Goal: Information Seeking & Learning: Learn about a topic

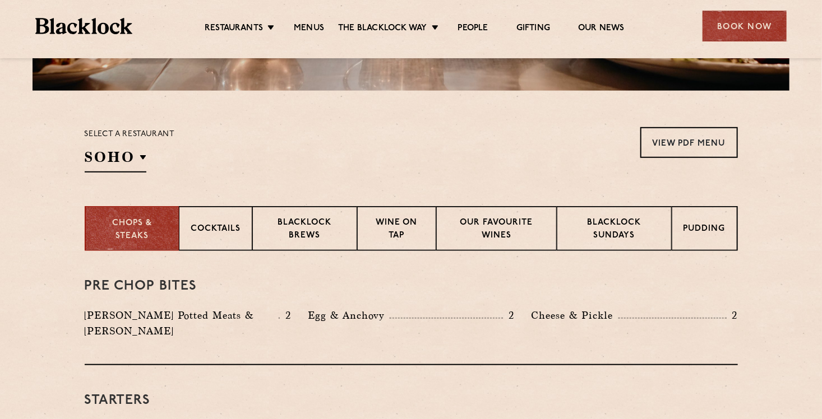
scroll to position [262, 0]
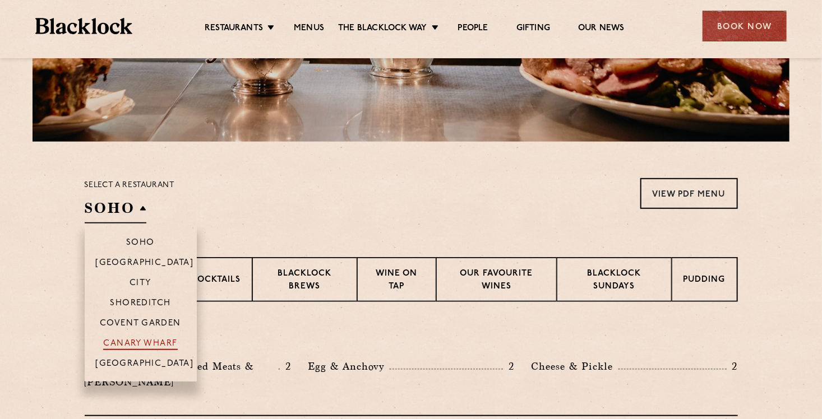
click at [136, 343] on p "Canary Wharf" at bounding box center [140, 344] width 74 height 11
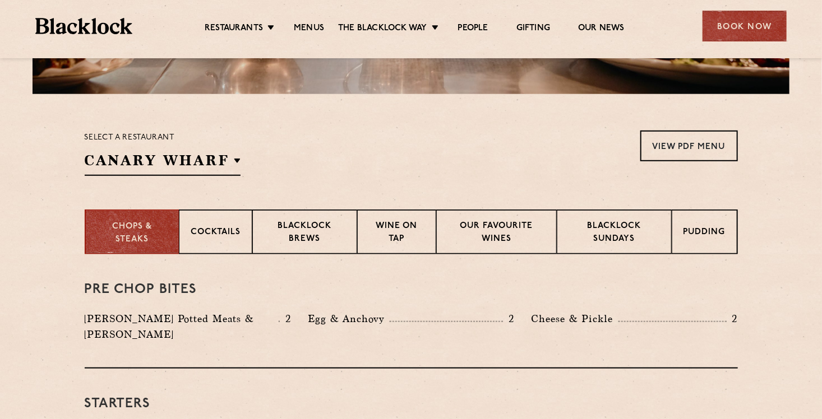
scroll to position [309, 0]
click at [613, 240] on p "Blacklock Sundays" at bounding box center [613, 233] width 91 height 26
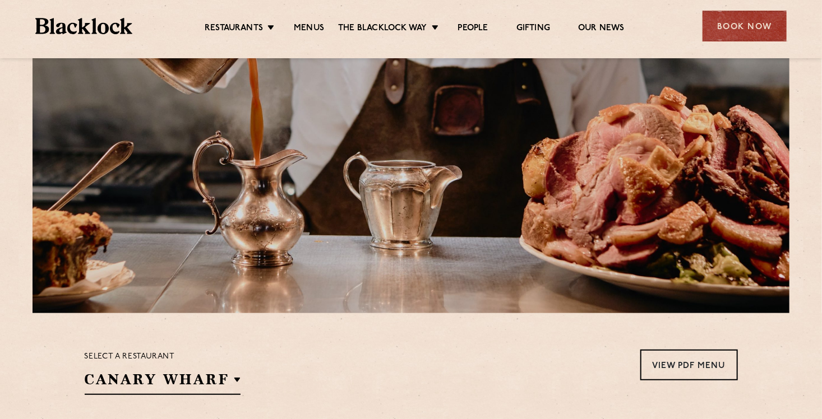
scroll to position [83, 0]
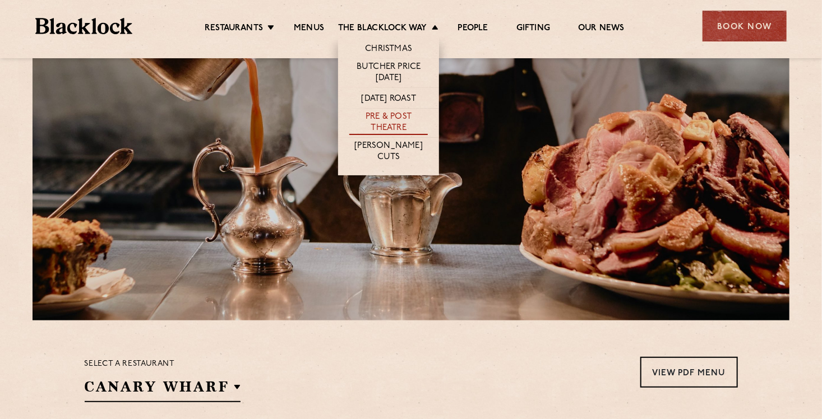
click at [386, 124] on link "Pre & Post Theatre" at bounding box center [388, 124] width 78 height 24
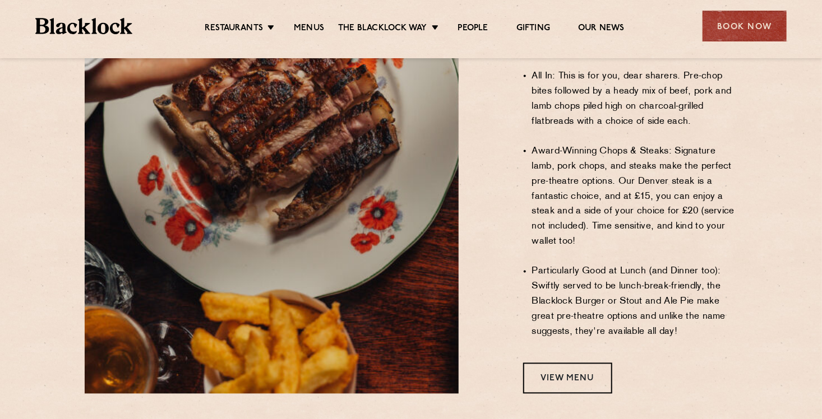
scroll to position [888, 0]
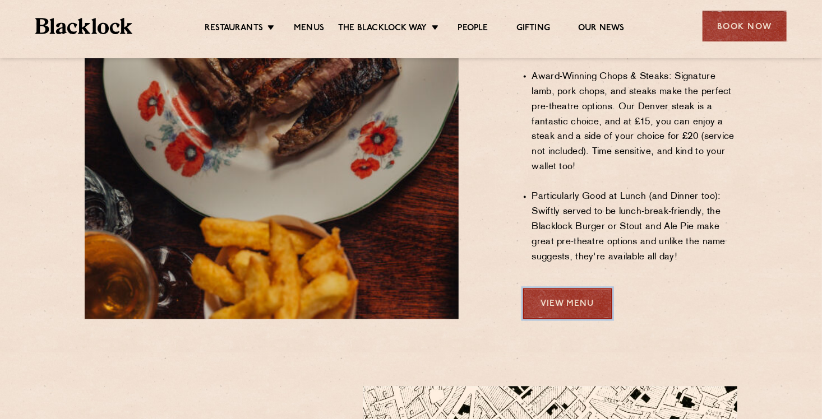
click at [574, 289] on link "View Menu" at bounding box center [567, 304] width 89 height 31
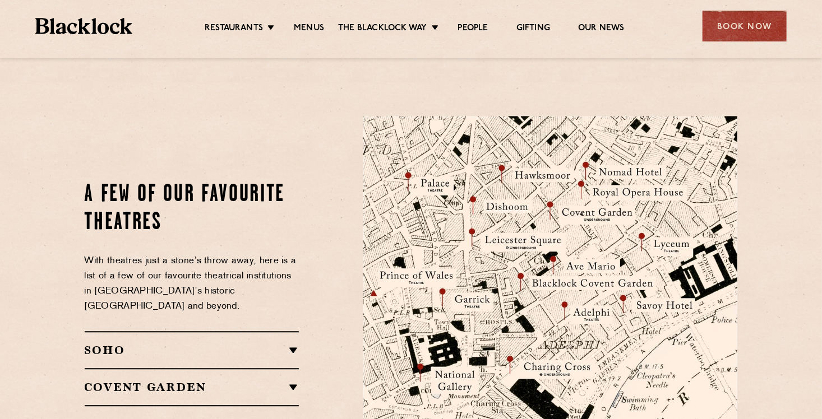
scroll to position [1150, 0]
